Goal: Find specific page/section: Find specific page/section

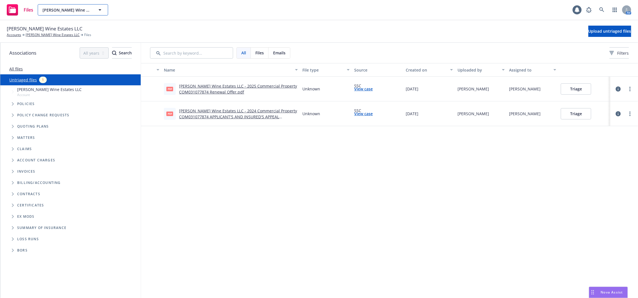
click at [75, 13] on span "[PERSON_NAME] Wine Estates LLC" at bounding box center [66, 10] width 49 height 6
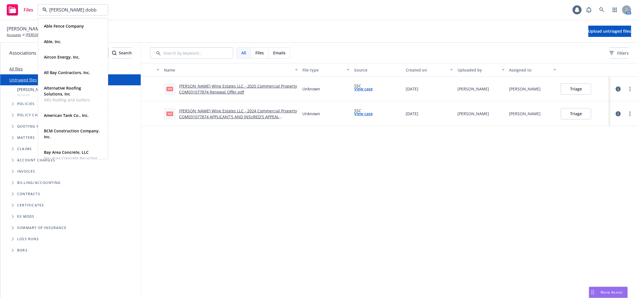
type input "[PERSON_NAME] [PERSON_NAME]"
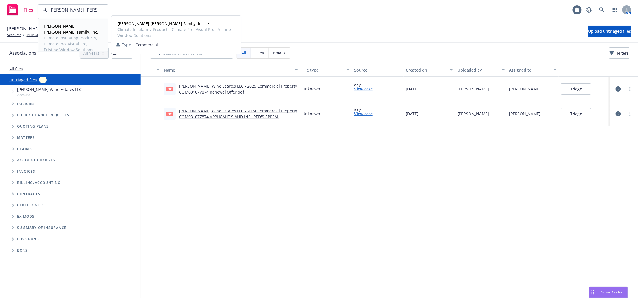
click at [54, 35] on span "Climate Insulating Products, Climate Pro, Visual Pro, Pristine Window Solutions" at bounding box center [72, 44] width 57 height 18
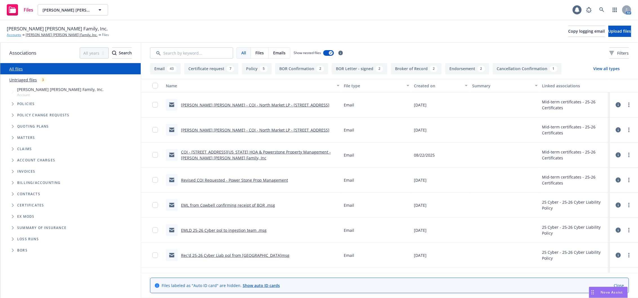
click at [14, 33] on link "Accounts" at bounding box center [14, 34] width 14 height 5
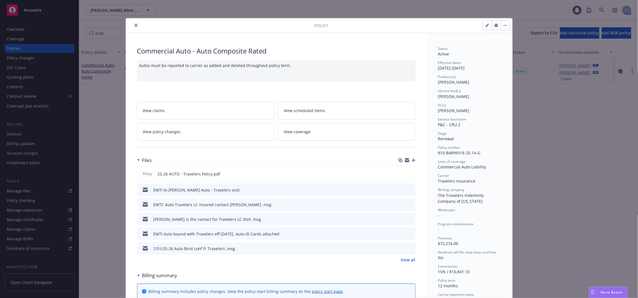
click at [133, 23] on button "close" at bounding box center [136, 25] width 7 height 7
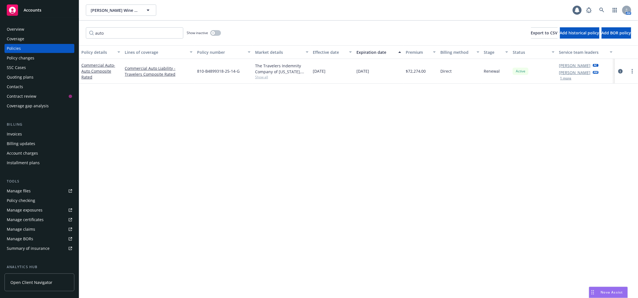
click at [18, 190] on div "Manage files" at bounding box center [19, 190] width 24 height 9
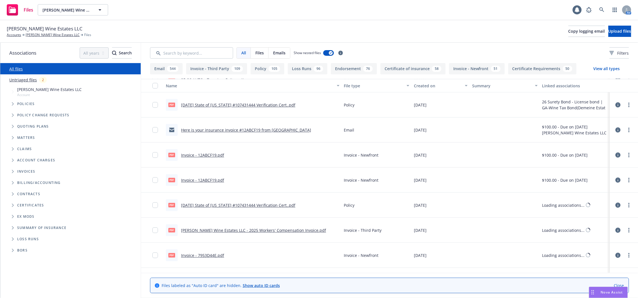
scroll to position [650, 0]
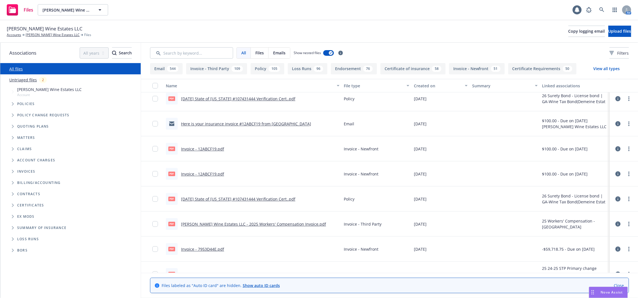
click at [29, 81] on link "Untriaged files" at bounding box center [23, 80] width 28 height 6
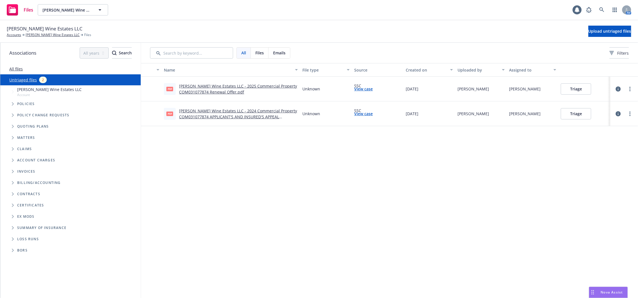
click at [578, 88] on button "Triage" at bounding box center [576, 88] width 30 height 11
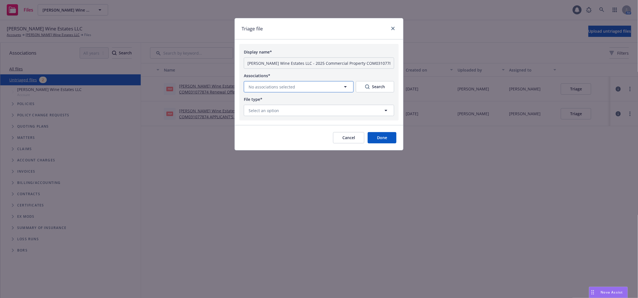
click at [291, 87] on span "No associations selected" at bounding box center [272, 87] width 46 height 6
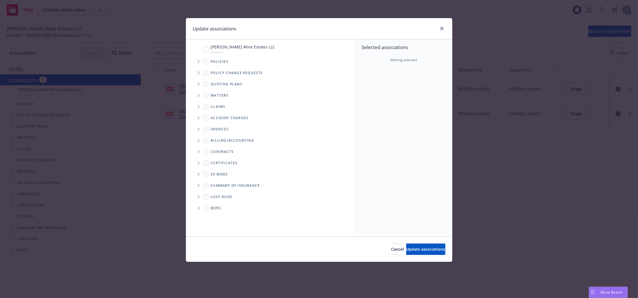
click at [200, 63] on span "Tree Example" at bounding box center [198, 61] width 9 height 9
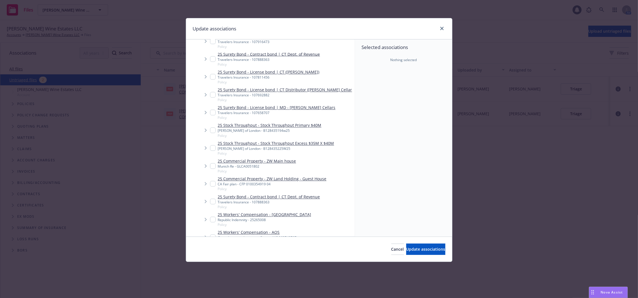
scroll to position [463, 0]
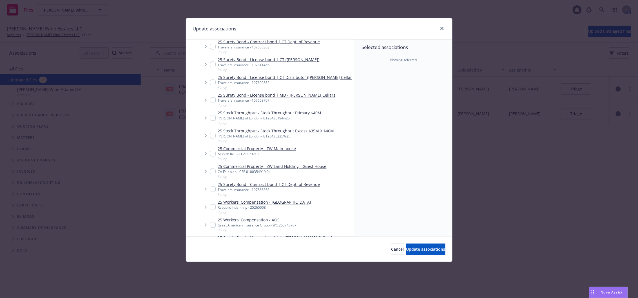
click at [205, 170] on icon "Tree Example" at bounding box center [206, 171] width 2 height 3
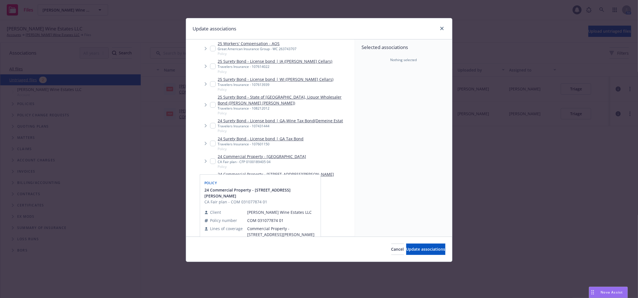
scroll to position [713, 0]
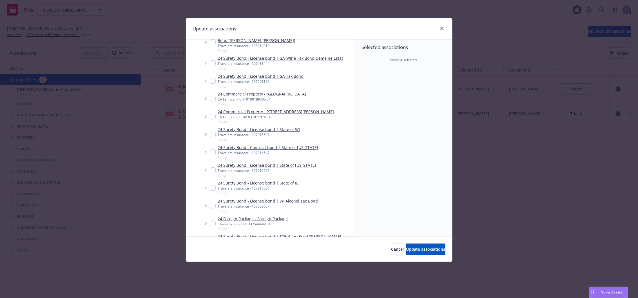
click at [206, 115] on icon "Tree Example" at bounding box center [206, 116] width 2 height 3
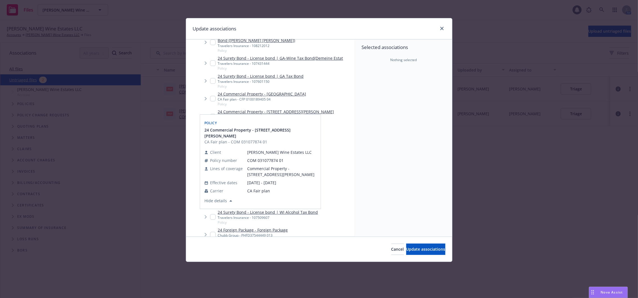
click at [213, 114] on input "Tree Example" at bounding box center [213, 117] width 6 height 6
checkbox input "true"
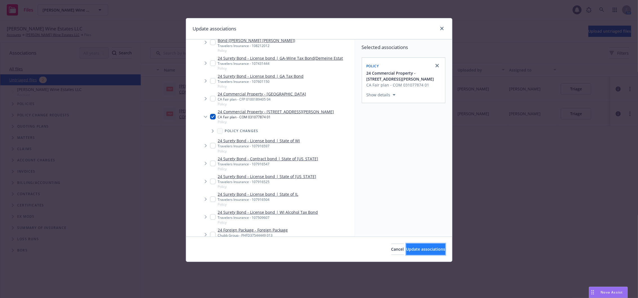
click at [425, 251] on span "Update associations" at bounding box center [425, 248] width 39 height 5
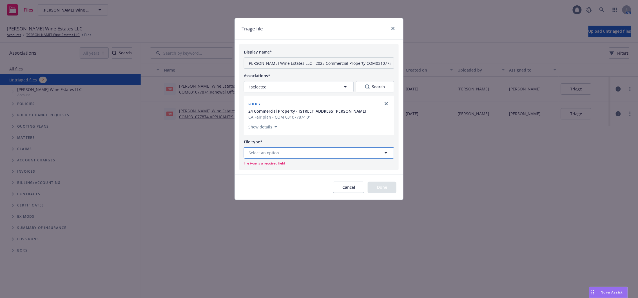
click at [267, 153] on span "Select an option" at bounding box center [264, 153] width 30 height 6
type input "o"
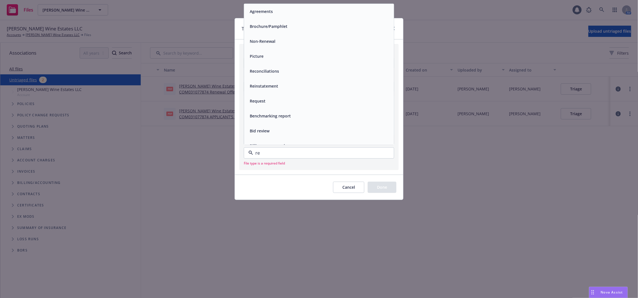
type input "ren"
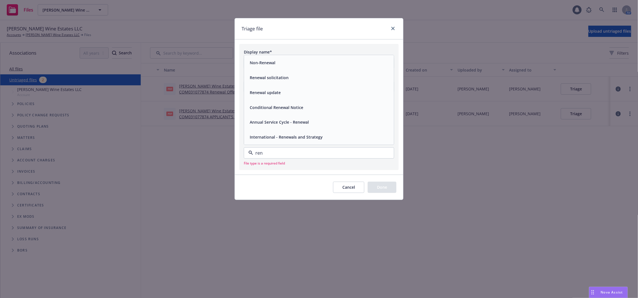
click at [281, 76] on span "Renewal solicitation" at bounding box center [269, 78] width 39 height 6
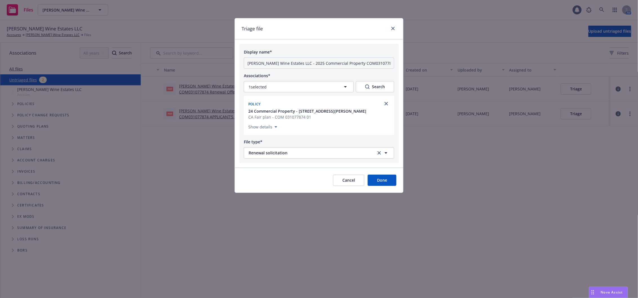
click at [378, 183] on button "Done" at bounding box center [382, 179] width 29 height 11
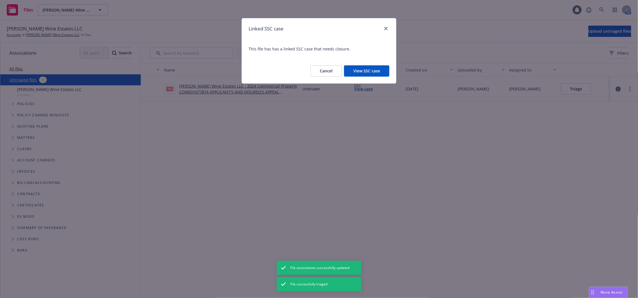
drag, startPoint x: 327, startPoint y: 69, endPoint x: 314, endPoint y: 78, distance: 15.5
click at [326, 70] on button "Cancel" at bounding box center [325, 70] width 31 height 11
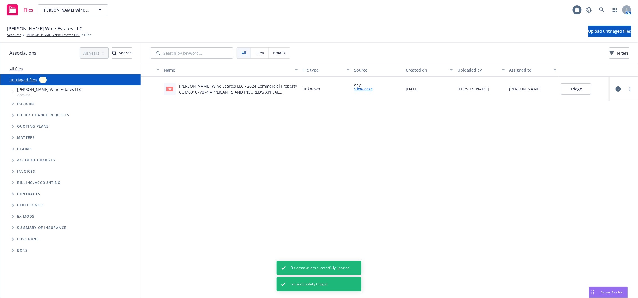
click at [574, 88] on button "Triage" at bounding box center [576, 88] width 30 height 11
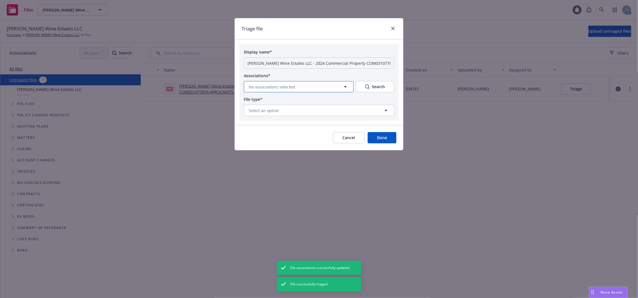
click at [283, 87] on span "No associations selected" at bounding box center [272, 87] width 46 height 6
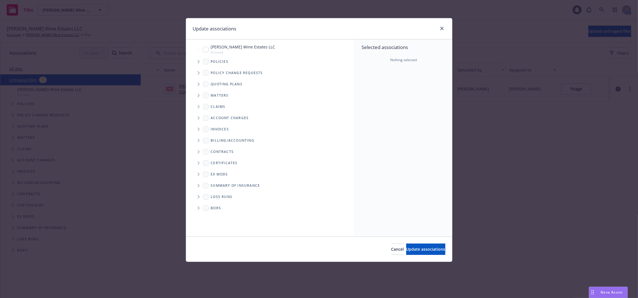
click at [196, 61] on span "Tree Example" at bounding box center [198, 61] width 9 height 9
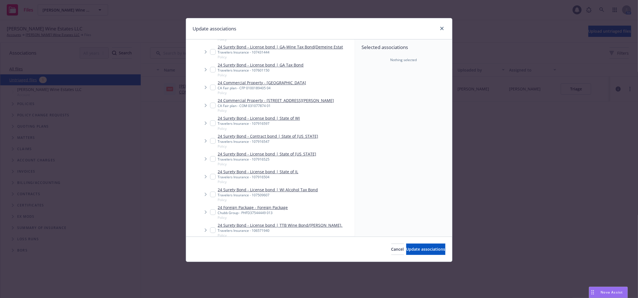
scroll to position [700, 0]
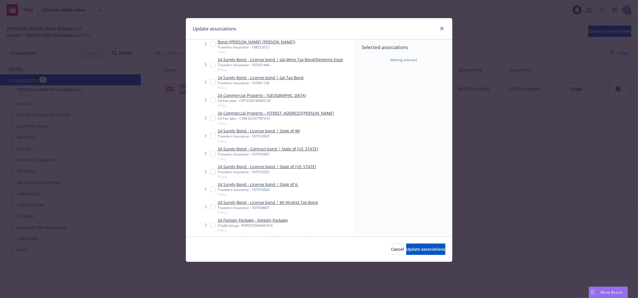
click at [211, 115] on input "Tree Example" at bounding box center [213, 118] width 6 height 6
checkbox input "true"
click at [423, 254] on button "Update associations" at bounding box center [425, 248] width 39 height 11
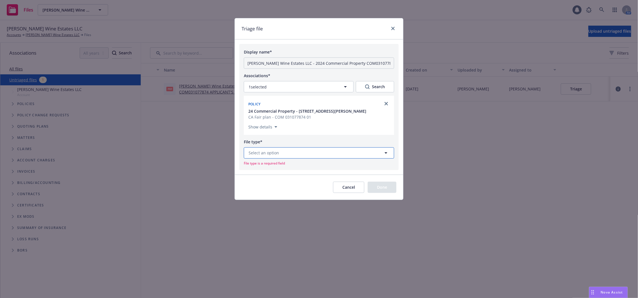
drag, startPoint x: 304, startPoint y: 156, endPoint x: 304, endPoint y: 150, distance: 6.8
click at [304, 150] on button "Select an option" at bounding box center [319, 152] width 150 height 11
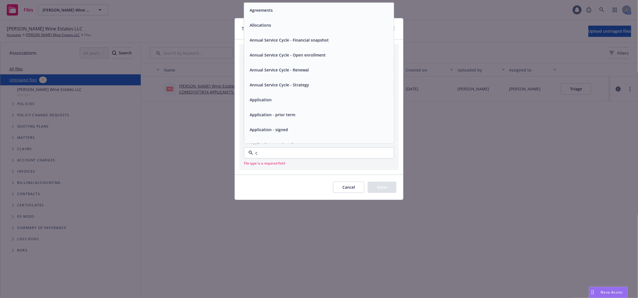
type input "ca"
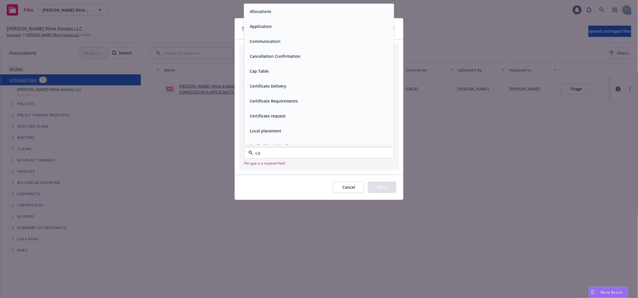
click at [287, 55] on span "Cancellation Confirmation" at bounding box center [275, 56] width 51 height 6
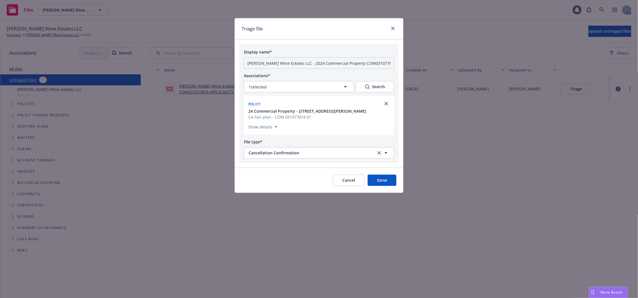
click at [383, 182] on button "Done" at bounding box center [382, 179] width 29 height 11
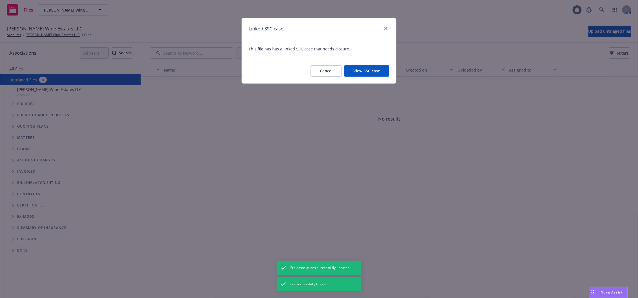
drag, startPoint x: 327, startPoint y: 69, endPoint x: 325, endPoint y: 73, distance: 3.8
click at [325, 73] on button "Cancel" at bounding box center [325, 70] width 31 height 11
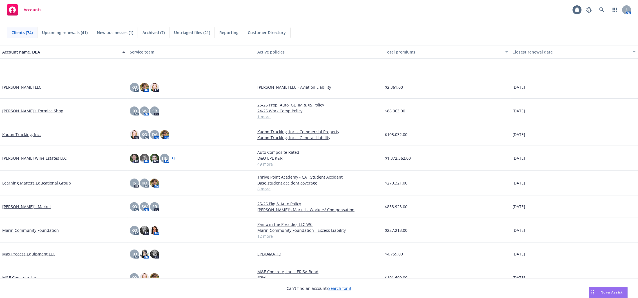
scroll to position [813, 0]
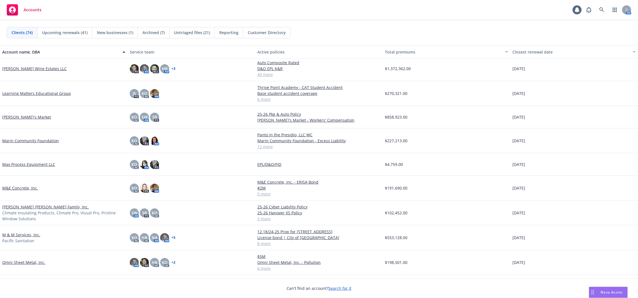
click at [22, 208] on link "[PERSON_NAME] [PERSON_NAME] Family, Inc." at bounding box center [45, 207] width 86 height 6
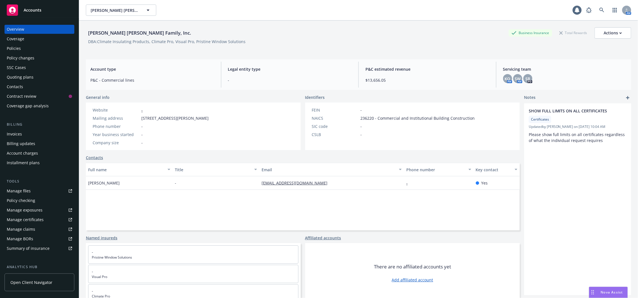
click at [27, 57] on div "Policy changes" at bounding box center [21, 57] width 28 height 9
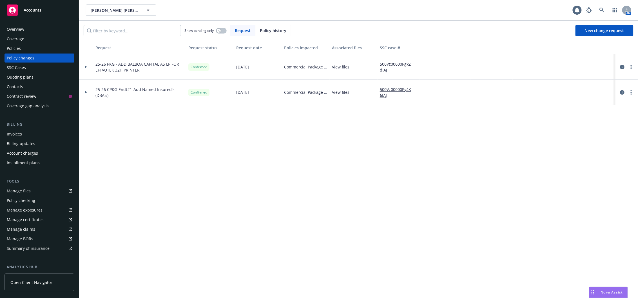
click at [46, 50] on div "Policies" at bounding box center [39, 48] width 65 height 9
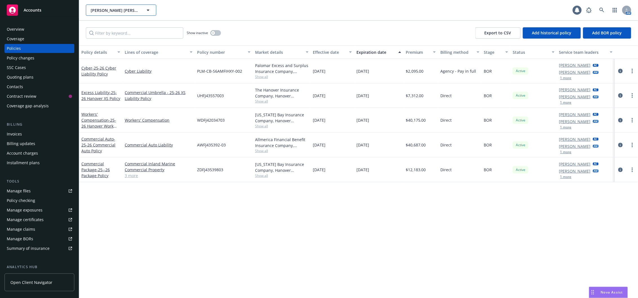
click at [110, 10] on span "[PERSON_NAME] [PERSON_NAME] Family, Inc." at bounding box center [115, 10] width 49 height 6
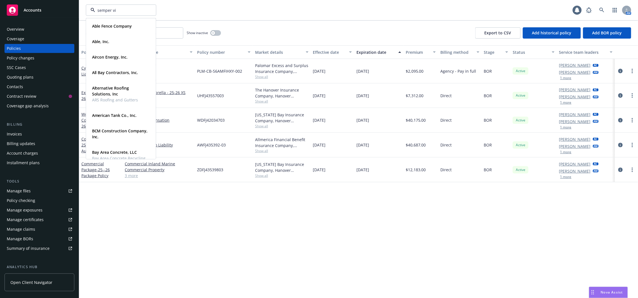
type input "semper vir"
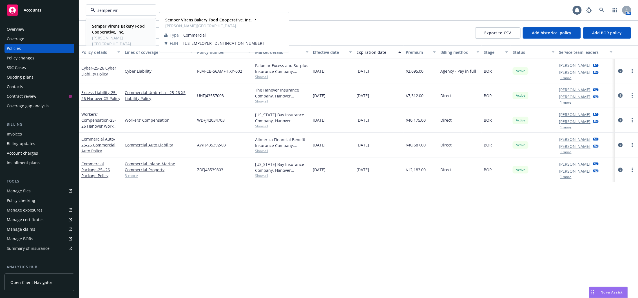
drag, startPoint x: 115, startPoint y: 28, endPoint x: 119, endPoint y: 29, distance: 4.5
click at [119, 29] on strong "Semper Virens Bakery Food Cooperative, Inc." at bounding box center [118, 28] width 53 height 11
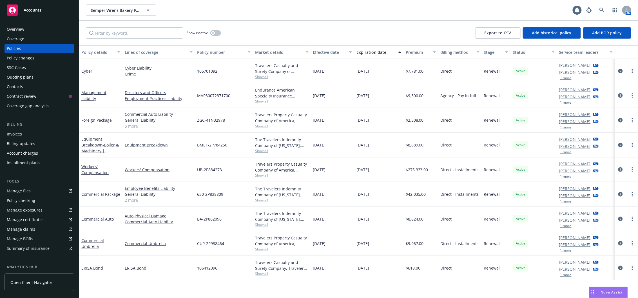
click at [19, 78] on div "Quoting plans" at bounding box center [20, 77] width 27 height 9
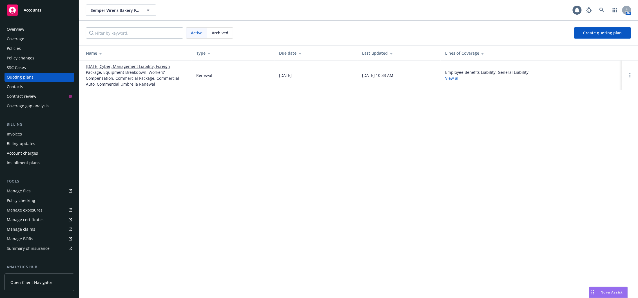
click at [144, 74] on link "11/01/25 Cyber, Management Liability, Foreign Package, Equipment Breakdown, Wor…" at bounding box center [136, 75] width 101 height 24
